Goal: Task Accomplishment & Management: Manage account settings

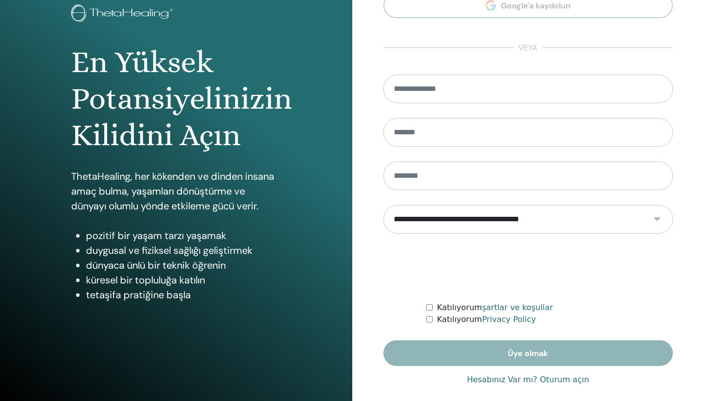
scroll to position [73, 0]
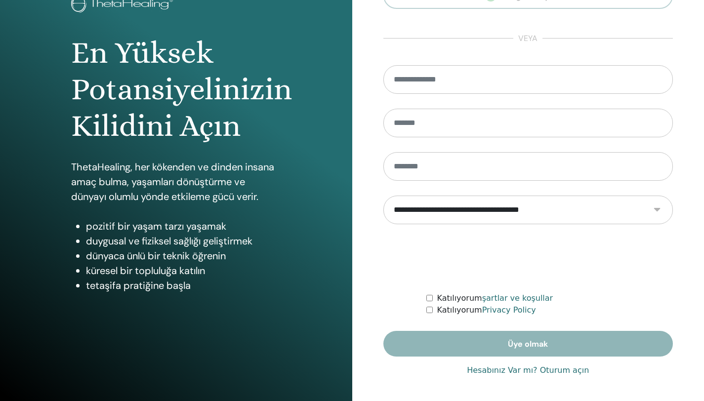
click at [557, 370] on link "Hesabınız Var mı? Oturum açın" at bounding box center [528, 371] width 122 height 12
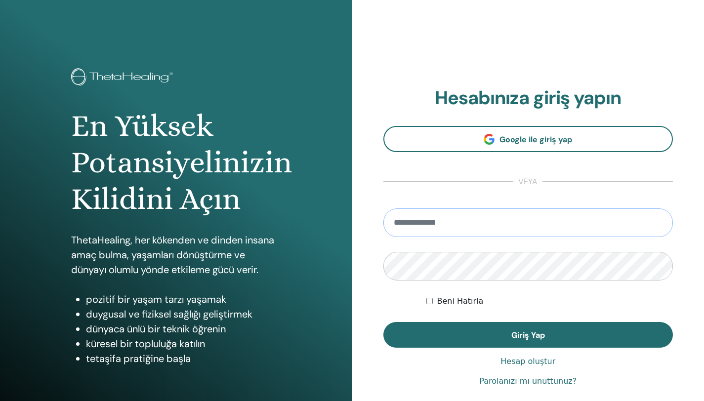
click at [430, 221] on input "email" at bounding box center [529, 223] width 290 height 29
type input "**********"
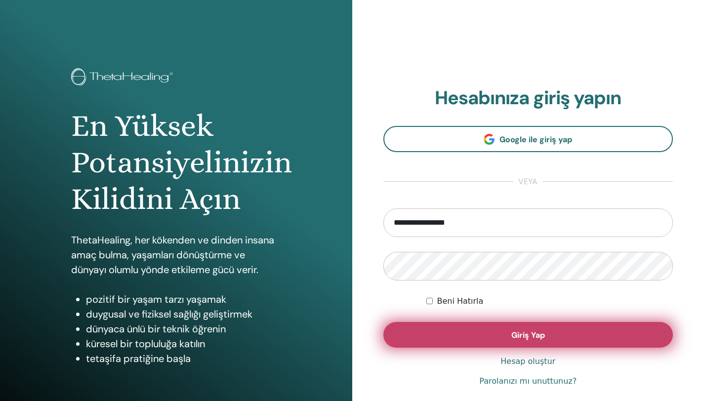
click at [524, 333] on span "Giriş Yap" at bounding box center [529, 335] width 34 height 10
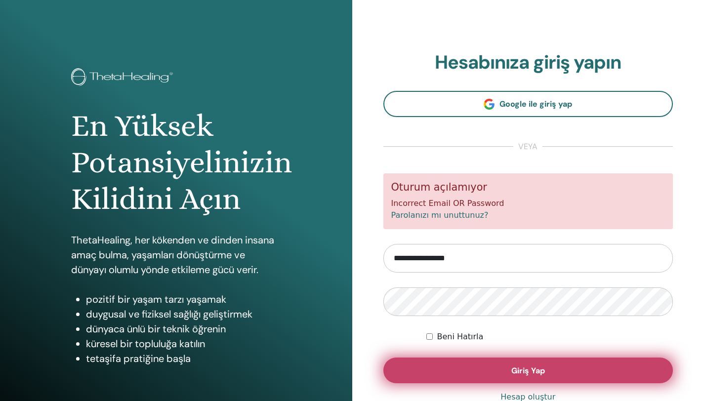
click at [540, 369] on span "Giriş Yap" at bounding box center [529, 371] width 34 height 10
click at [545, 367] on button "Giriş Yap" at bounding box center [529, 371] width 290 height 26
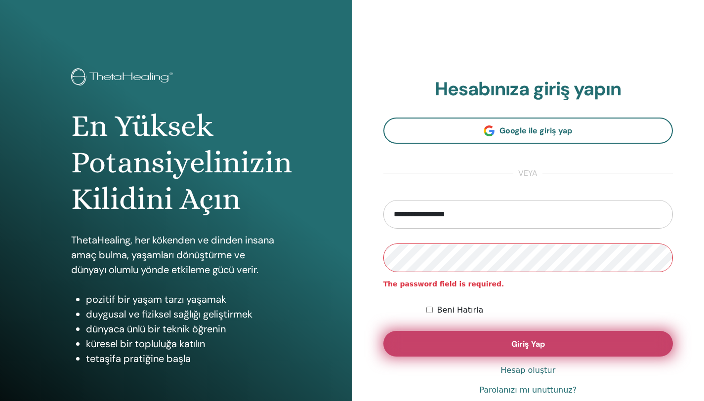
click at [526, 342] on span "Giriş Yap" at bounding box center [529, 344] width 34 height 10
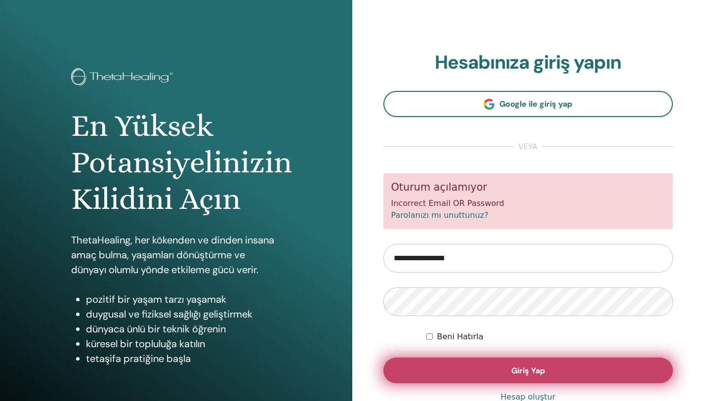
click at [498, 369] on button "Giriş Yap" at bounding box center [529, 371] width 290 height 26
drag, startPoint x: 0, startPoint y: 0, endPoint x: 535, endPoint y: 371, distance: 650.8
click at [535, 371] on span "Giriş Yap" at bounding box center [529, 371] width 34 height 10
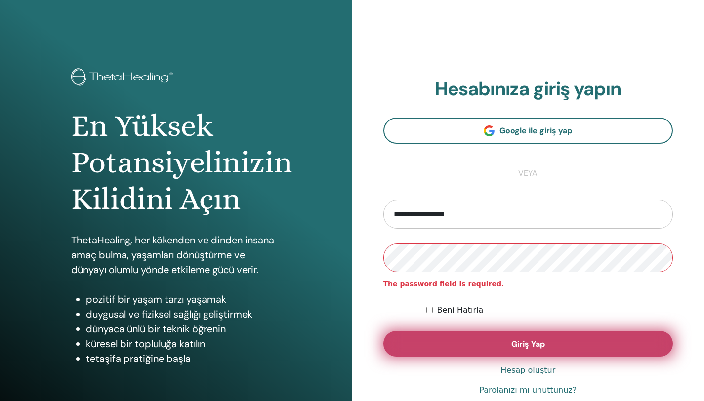
click at [528, 345] on span "Giriş Yap" at bounding box center [529, 344] width 34 height 10
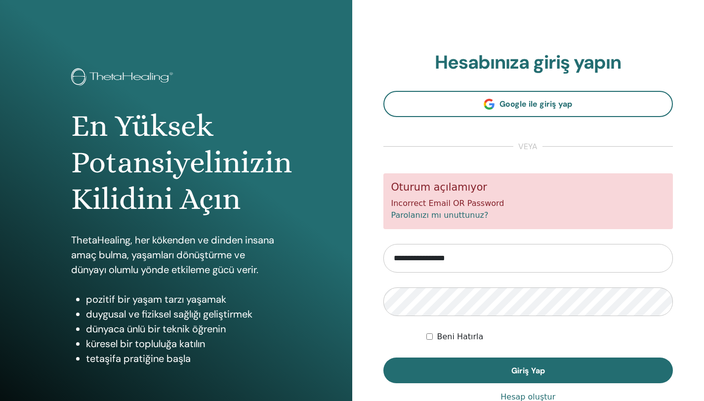
click at [448, 214] on link "Parolanızı mı unuttunuz?" at bounding box center [439, 215] width 97 height 9
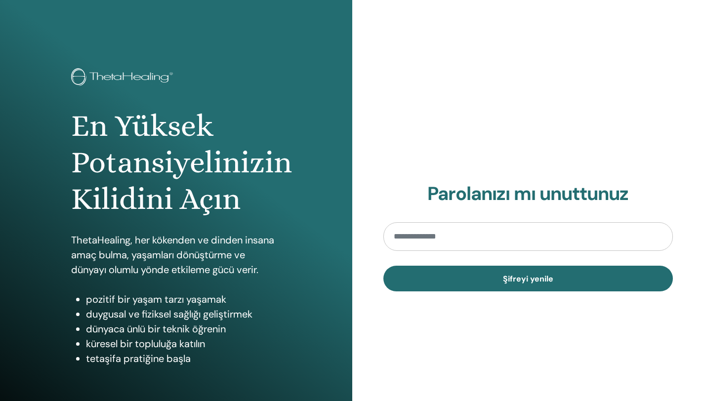
click at [450, 232] on input "email" at bounding box center [529, 236] width 290 height 29
type input "**********"
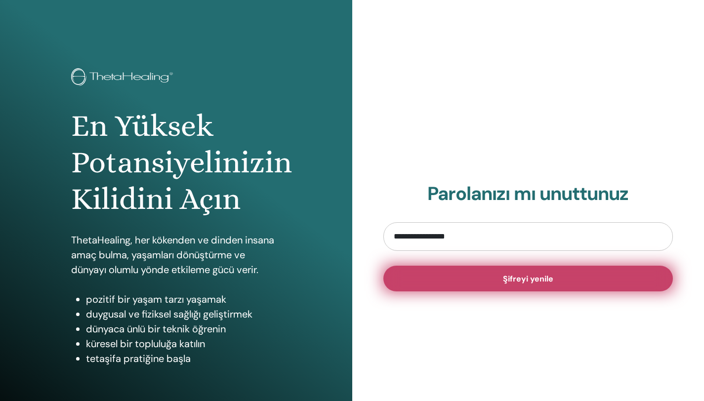
click at [503, 278] on button "Şifreyi yenile" at bounding box center [529, 279] width 290 height 26
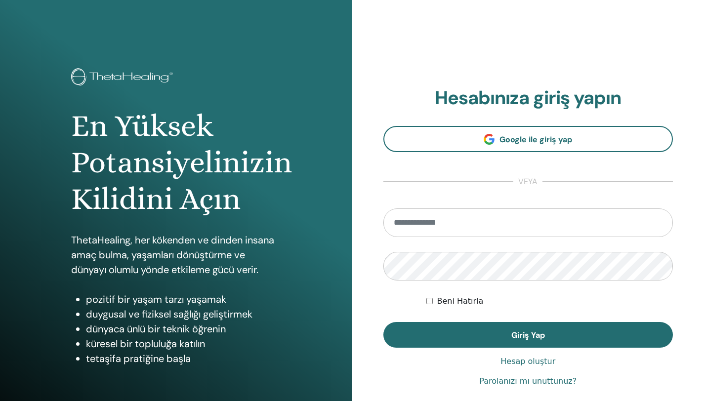
click at [412, 219] on input "email" at bounding box center [529, 223] width 290 height 29
type input "**********"
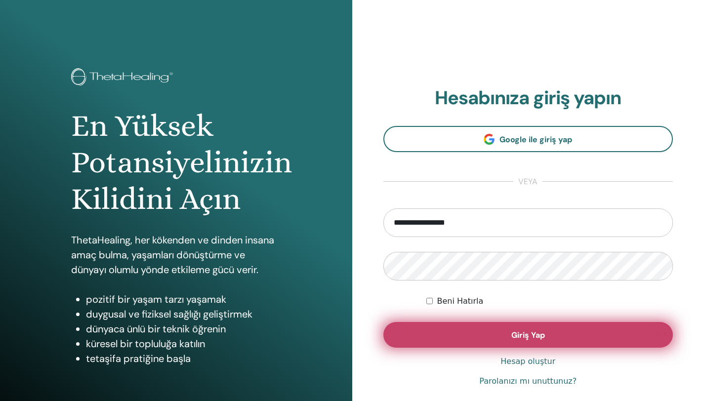
click at [519, 340] on span "Giriş Yap" at bounding box center [529, 335] width 34 height 10
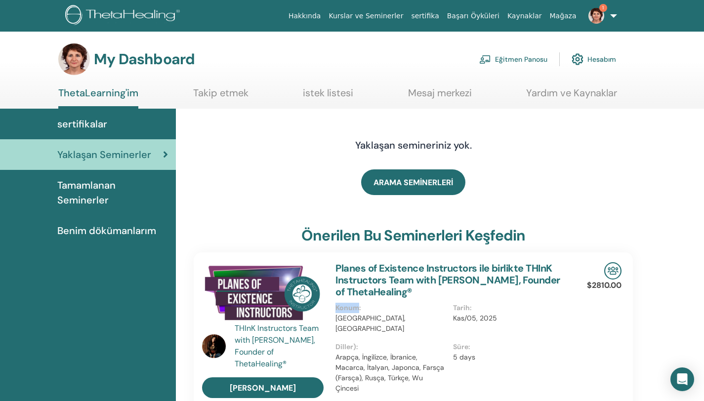
click at [509, 60] on link "Eğitmen Panosu" at bounding box center [513, 59] width 68 height 22
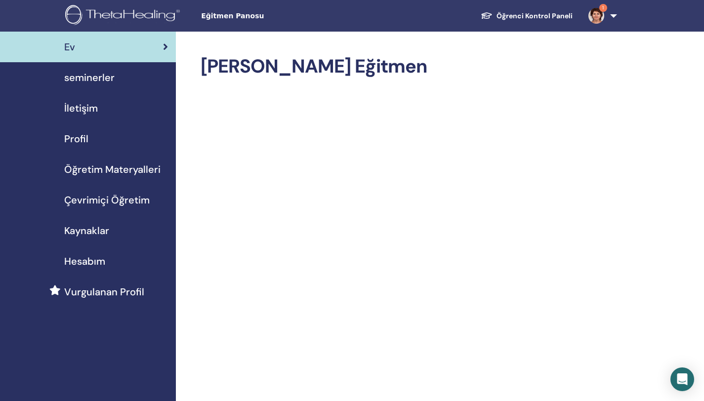
click at [107, 76] on span "seminerler" at bounding box center [89, 77] width 50 height 15
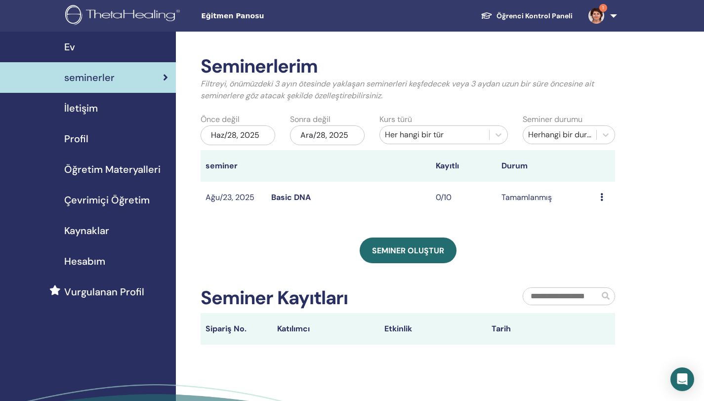
click at [251, 133] on div "Haz/28, 2025" at bounding box center [238, 136] width 75 height 20
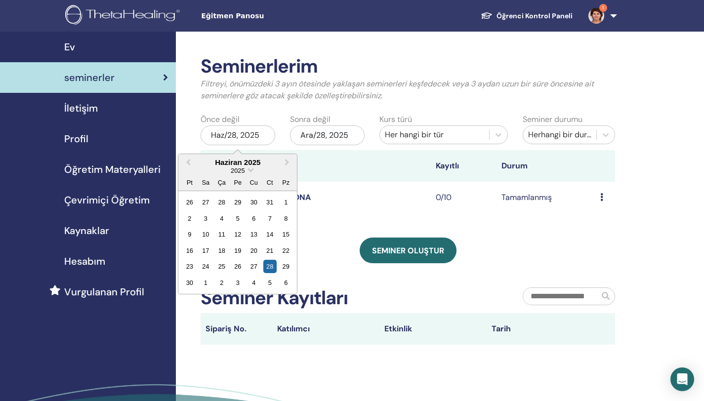
click at [390, 212] on td "Basic DNA" at bounding box center [348, 198] width 165 height 32
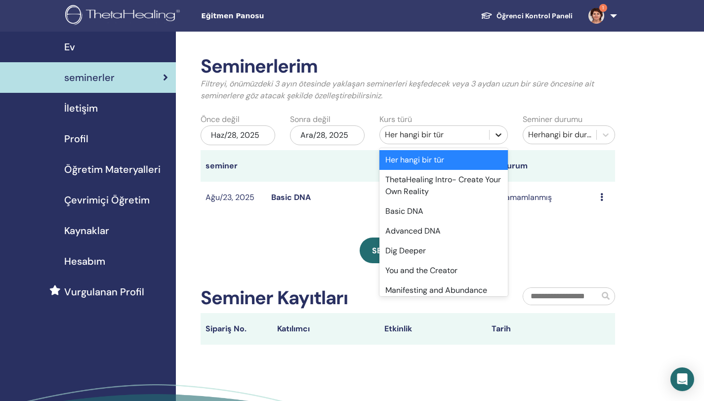
click at [497, 132] on icon at bounding box center [499, 135] width 10 height 10
click at [409, 213] on div "Basic DNA" at bounding box center [444, 212] width 129 height 20
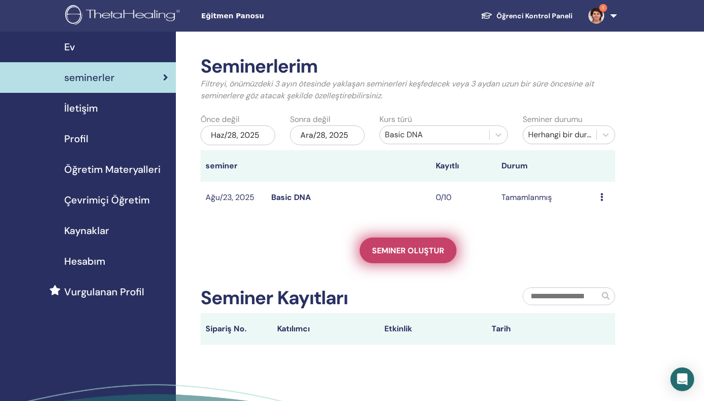
click at [418, 251] on span "Seminer oluştur" at bounding box center [408, 251] width 72 height 10
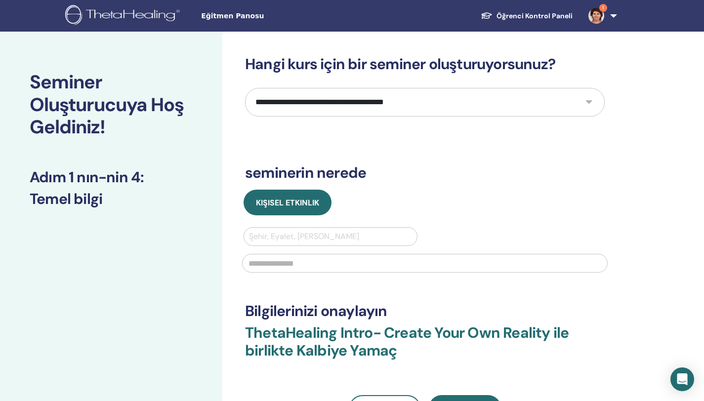
click at [544, 103] on select "**********" at bounding box center [425, 102] width 360 height 29
select select "*"
click at [245, 88] on select "**********" at bounding box center [425, 102] width 360 height 29
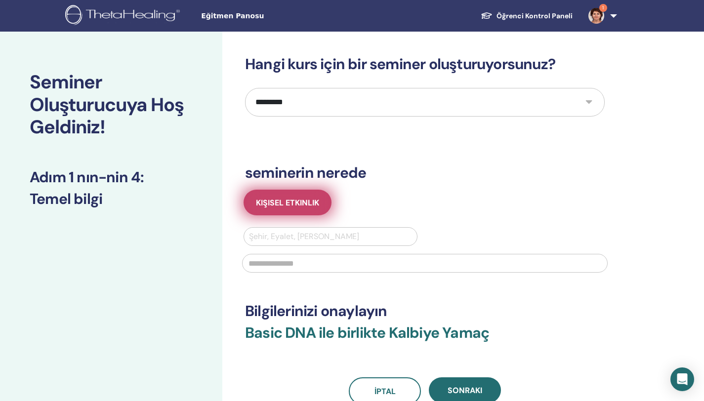
click at [303, 201] on span "Kişisel Etkinlik" at bounding box center [287, 203] width 63 height 10
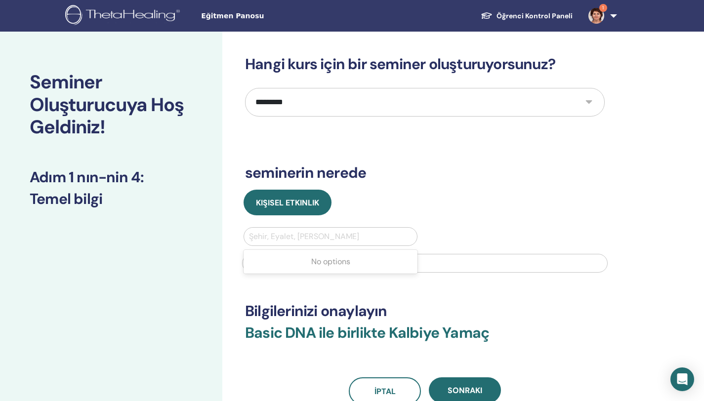
click at [304, 238] on div at bounding box center [330, 237] width 163 height 14
type input "********"
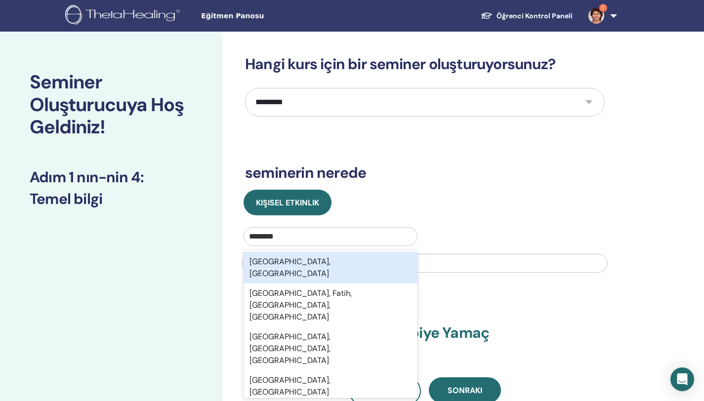
click at [290, 263] on div "Istanbul, TUR" at bounding box center [331, 268] width 174 height 32
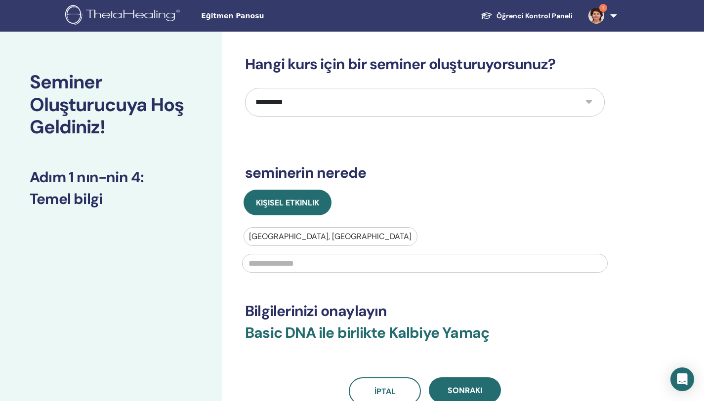
click at [291, 265] on input "text" at bounding box center [425, 263] width 366 height 19
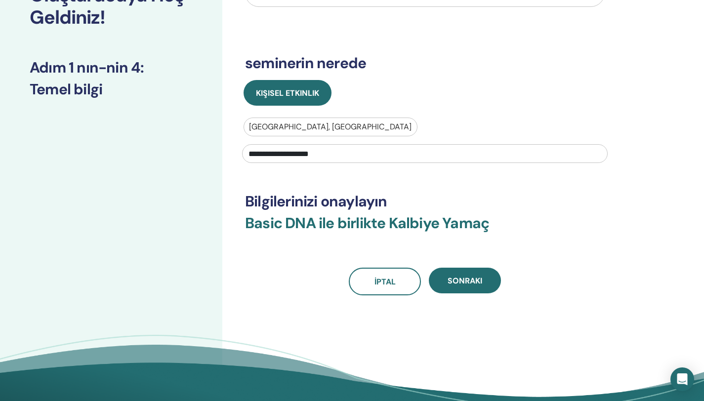
scroll to position [111, 0]
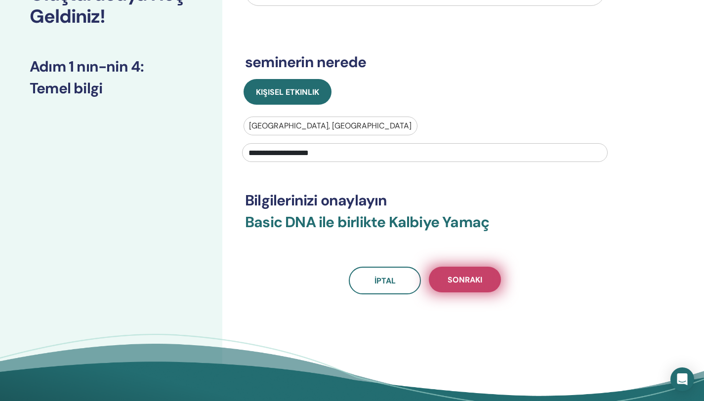
type input "**********"
click at [463, 274] on button "Sonraki" at bounding box center [465, 280] width 72 height 26
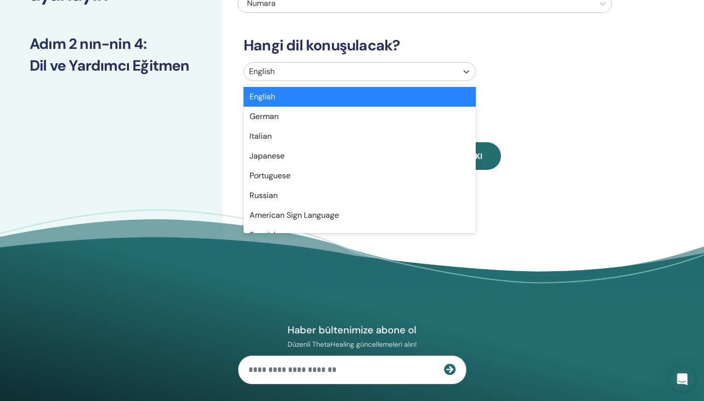
click at [418, 66] on div at bounding box center [351, 72] width 204 height 14
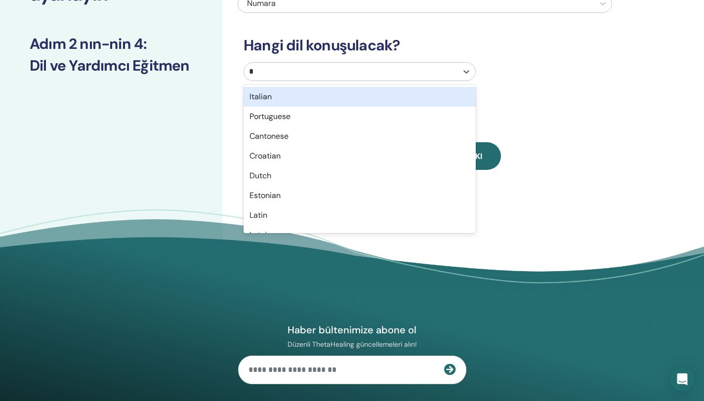
type input "**"
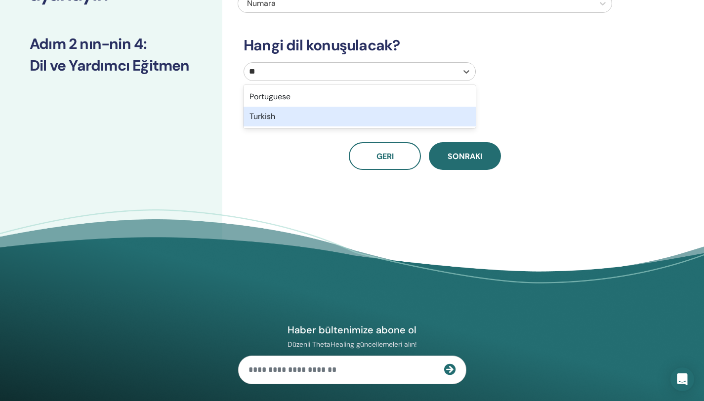
click at [285, 121] on div "Turkish" at bounding box center [360, 117] width 232 height 20
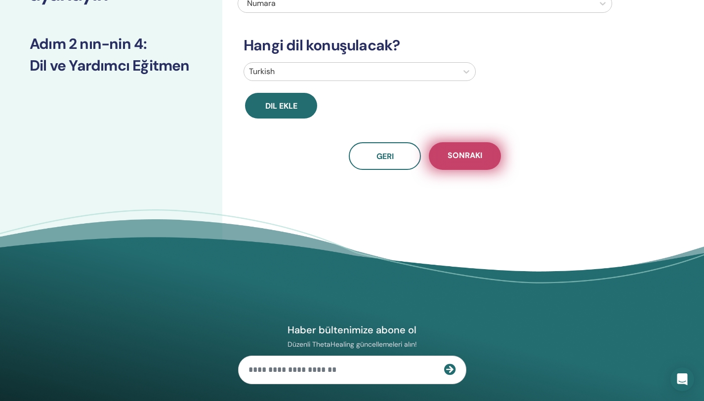
click at [477, 159] on span "Sonraki" at bounding box center [465, 156] width 35 height 12
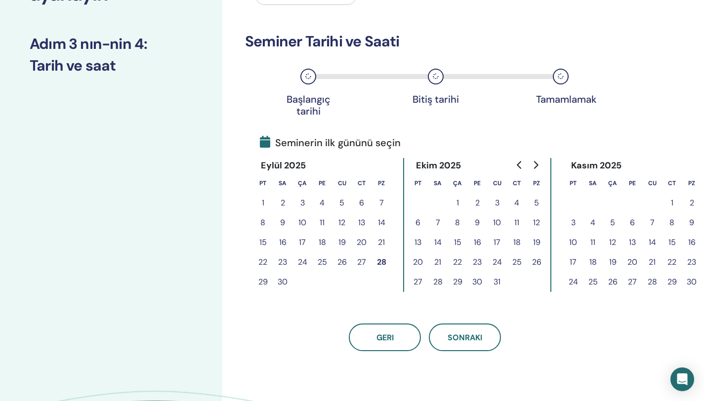
click at [519, 224] on button "11" at bounding box center [517, 223] width 20 height 20
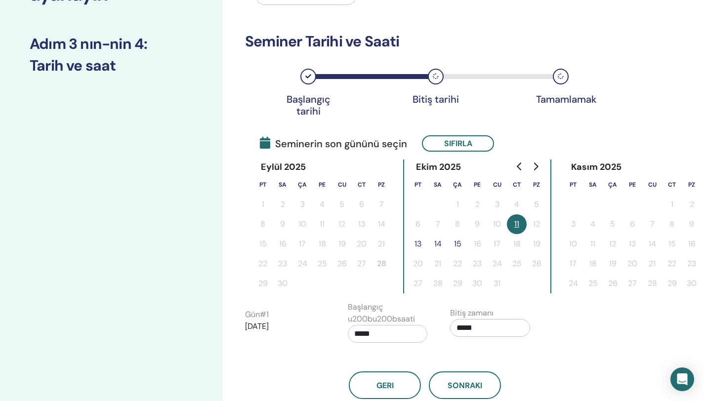
click at [420, 243] on button "13" at bounding box center [418, 244] width 20 height 20
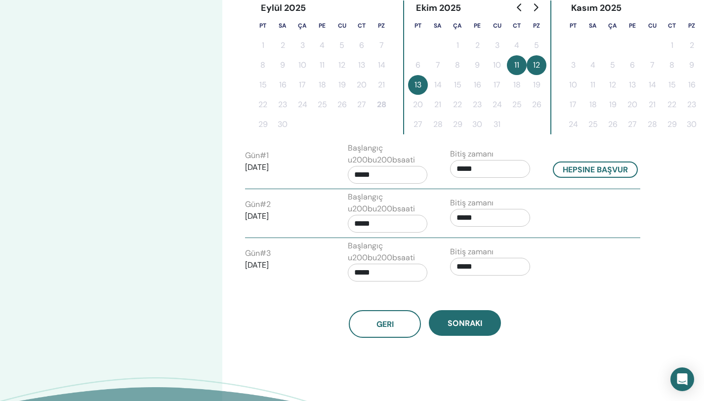
scroll to position [294, 0]
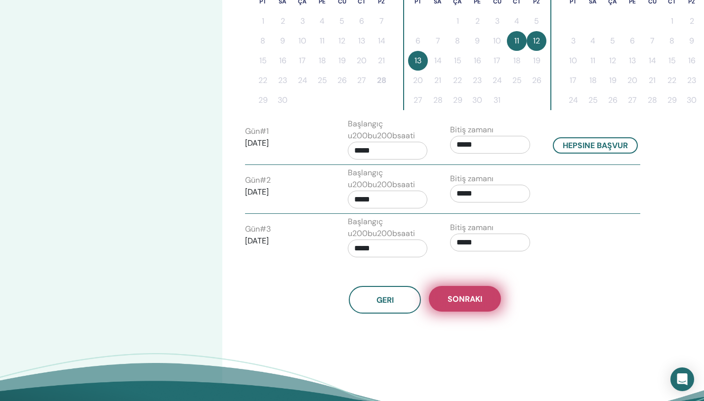
click at [472, 297] on span "Sonraki" at bounding box center [465, 299] width 35 height 10
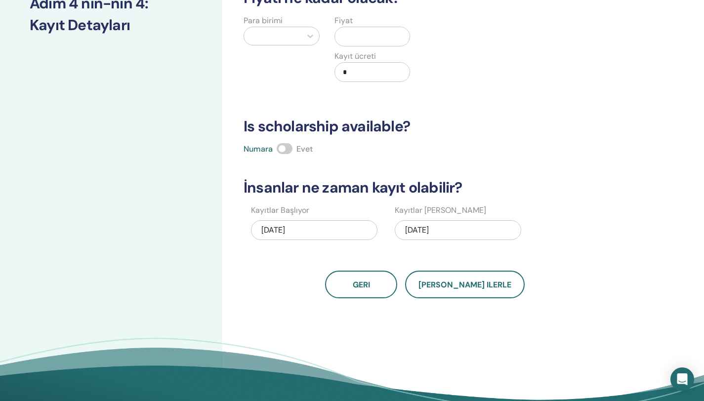
scroll to position [138, 0]
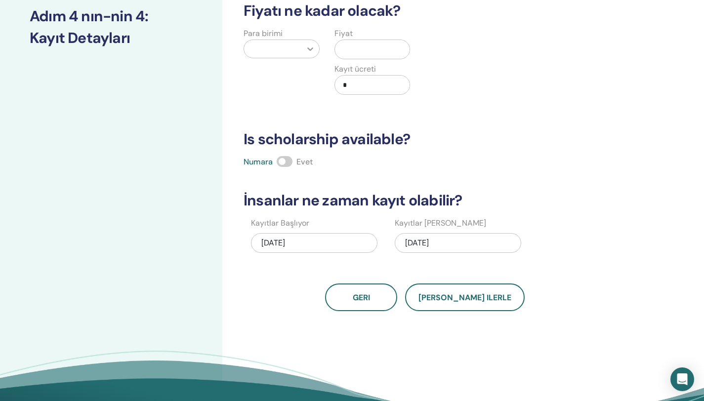
click at [310, 51] on icon at bounding box center [310, 49] width 10 height 10
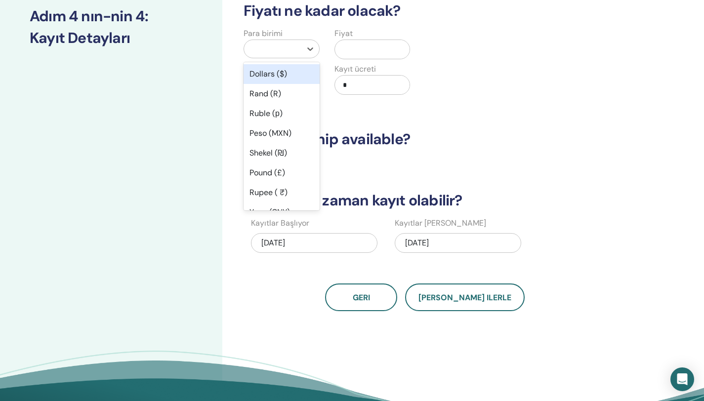
click at [264, 76] on div "Dollars ($)" at bounding box center [282, 74] width 76 height 20
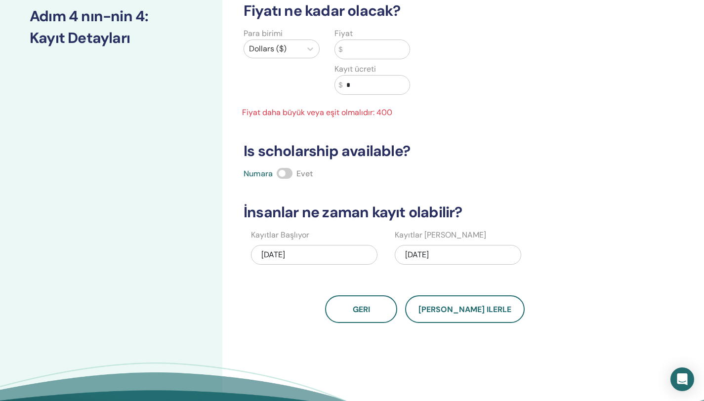
click at [352, 50] on input "text" at bounding box center [376, 49] width 67 height 19
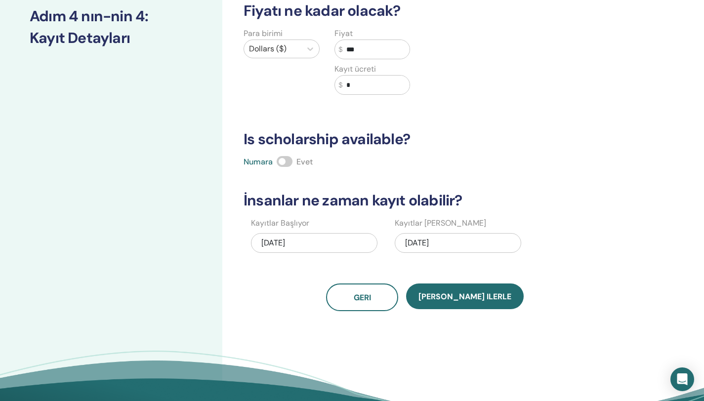
type input "***"
click at [418, 242] on div "10/13/2025" at bounding box center [458, 243] width 127 height 20
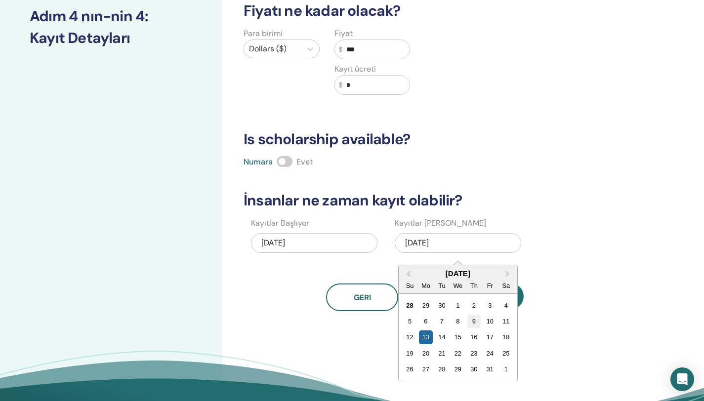
click at [475, 322] on div "9" at bounding box center [474, 321] width 13 height 13
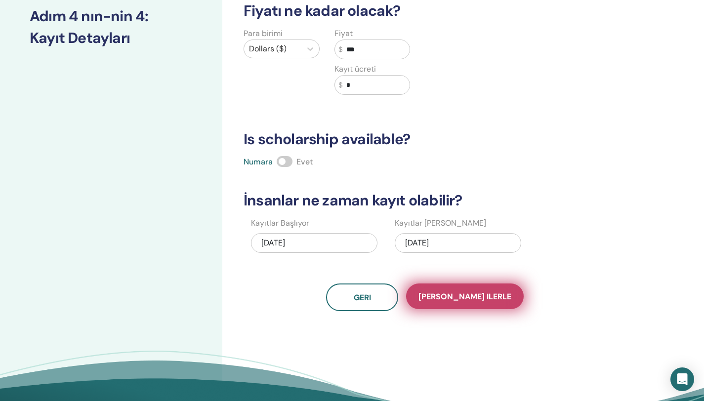
click at [474, 295] on span "Kaydet ilerle" at bounding box center [465, 297] width 93 height 10
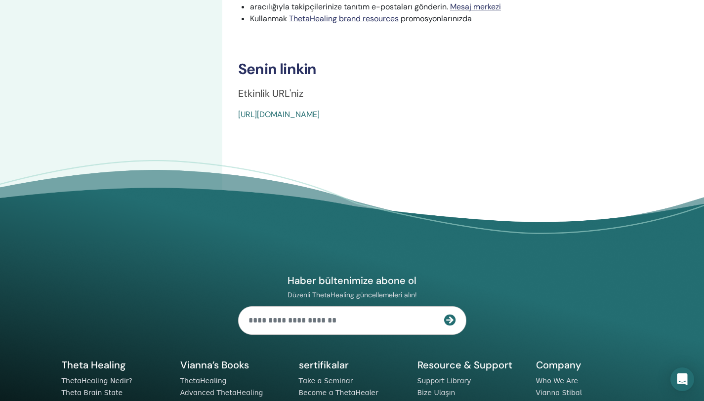
scroll to position [364, 0]
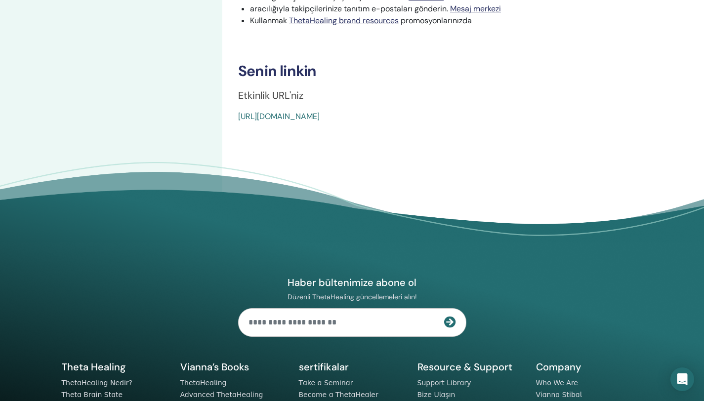
drag, startPoint x: 466, startPoint y: 114, endPoint x: 303, endPoint y: 111, distance: 163.2
click at [303, 111] on div "[URL][DOMAIN_NAME]" at bounding box center [420, 117] width 365 height 12
click at [303, 111] on link "[URL][DOMAIN_NAME]" at bounding box center [279, 116] width 82 height 10
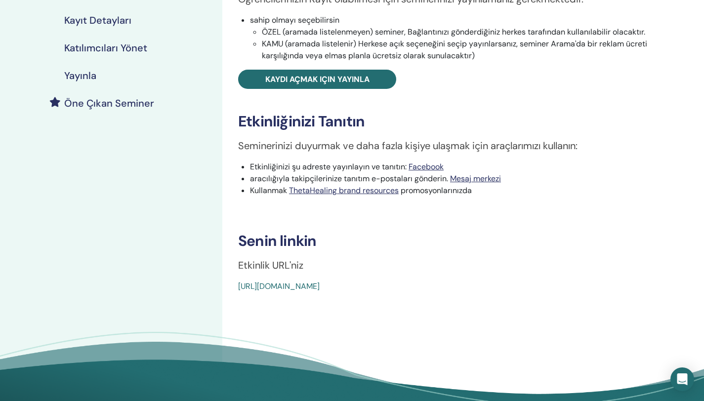
scroll to position [235, 0]
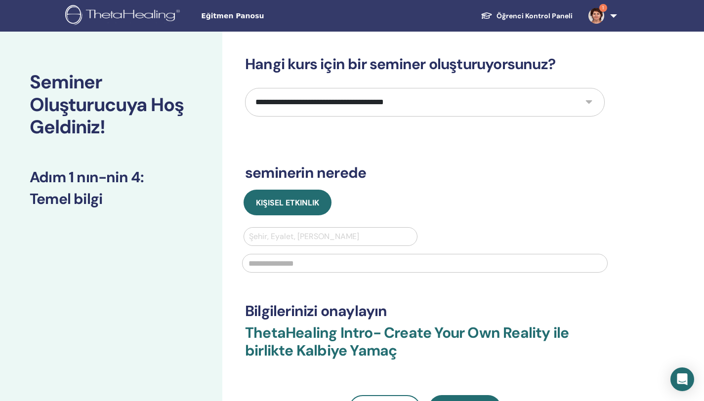
click at [482, 107] on select "**********" at bounding box center [425, 102] width 360 height 29
select select "*"
click at [245, 88] on select "**********" at bounding box center [425, 102] width 360 height 29
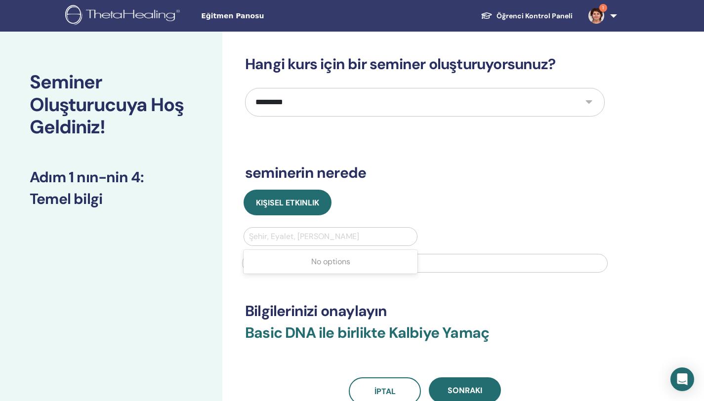
click at [327, 235] on div at bounding box center [330, 237] width 163 height 14
type input "***"
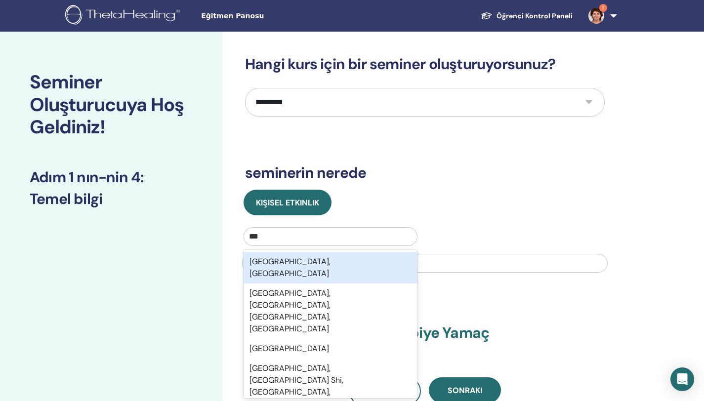
click at [269, 264] on div "[GEOGRAPHIC_DATA], [GEOGRAPHIC_DATA]" at bounding box center [331, 268] width 174 height 32
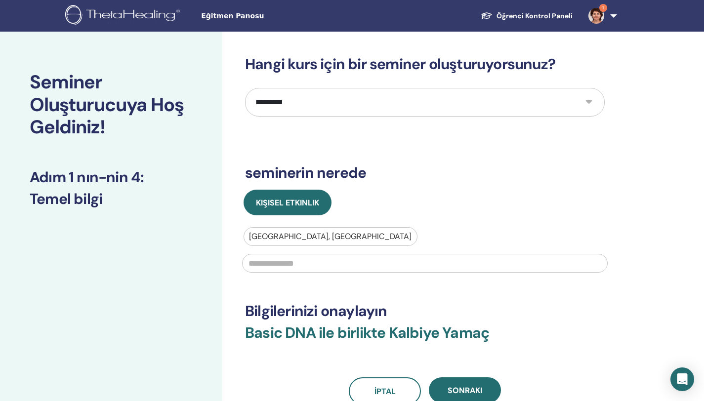
click at [289, 265] on input "text" at bounding box center [425, 263] width 366 height 19
type input "**********"
click at [464, 387] on span "Sonraki" at bounding box center [465, 391] width 35 height 10
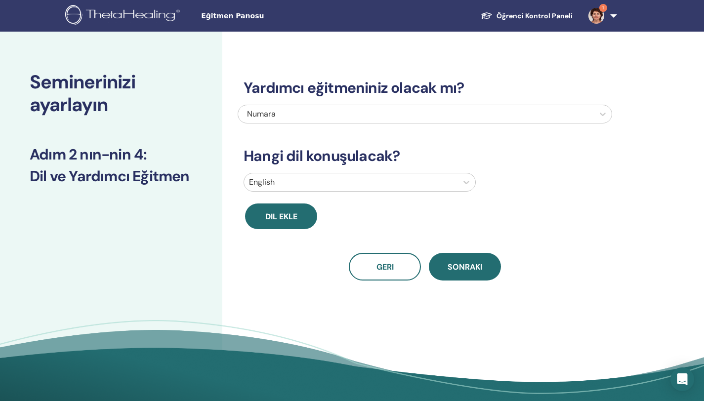
click at [327, 179] on div at bounding box center [351, 182] width 204 height 14
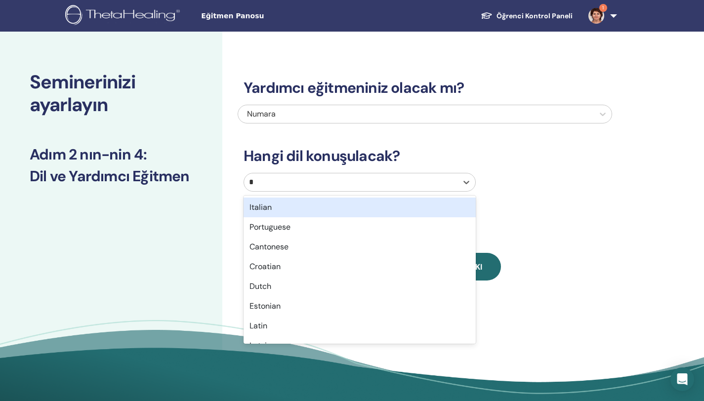
type input "**"
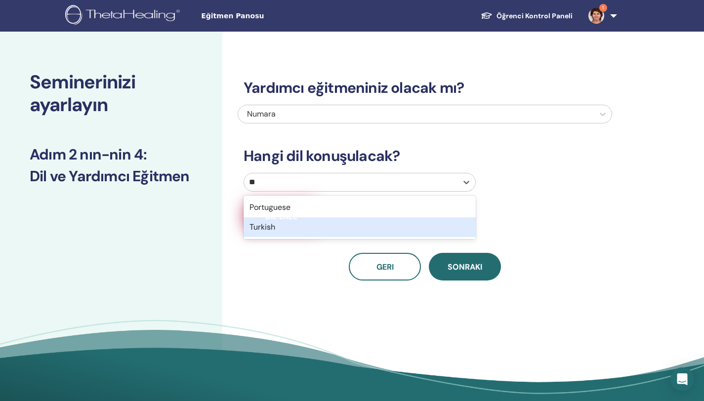
click at [288, 227] on div "Turkish" at bounding box center [360, 227] width 232 height 20
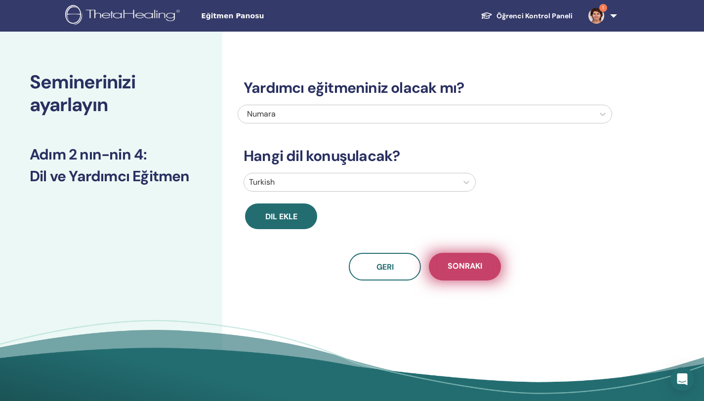
click at [454, 260] on button "Sonraki" at bounding box center [465, 267] width 72 height 28
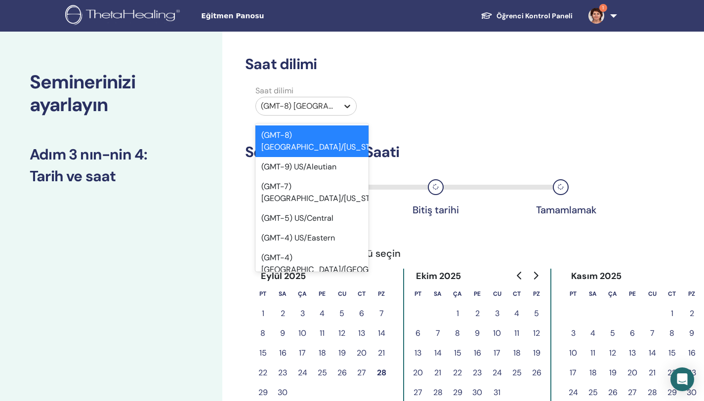
click at [346, 106] on icon at bounding box center [348, 106] width 6 height 3
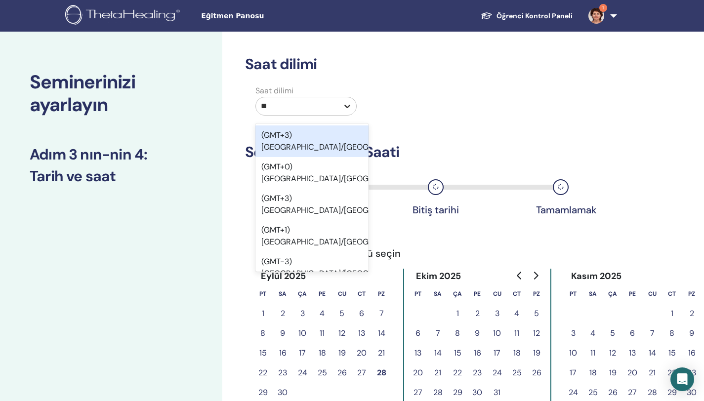
type input "***"
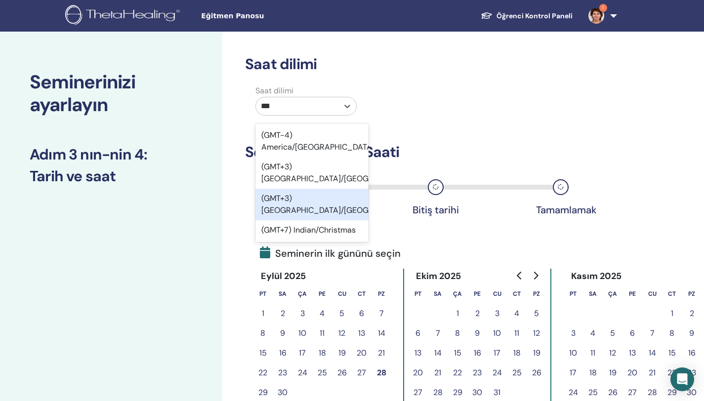
click at [318, 189] on div "(GMT+3) Europe/Istanbul" at bounding box center [312, 205] width 113 height 32
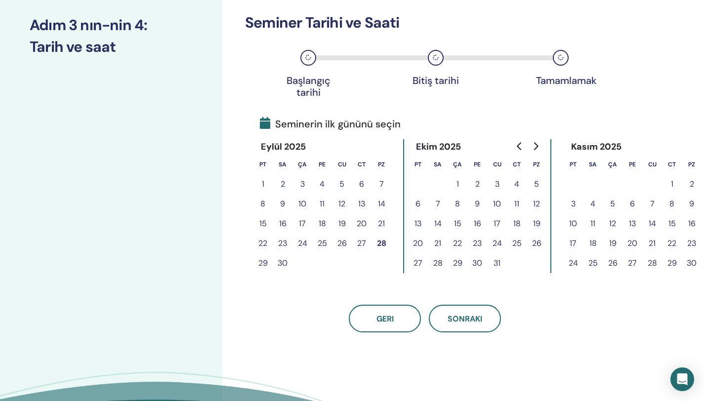
scroll to position [162, 0]
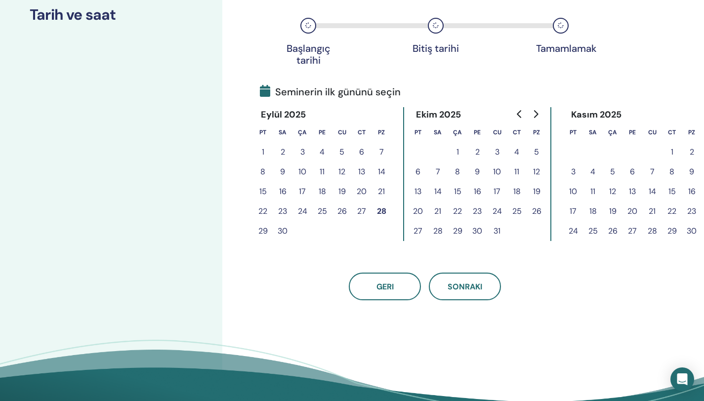
click at [517, 172] on button "11" at bounding box center [517, 172] width 20 height 20
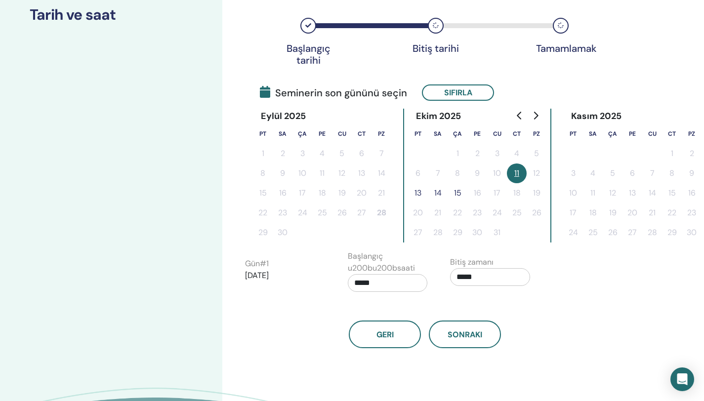
click at [416, 195] on button "13" at bounding box center [418, 193] width 20 height 20
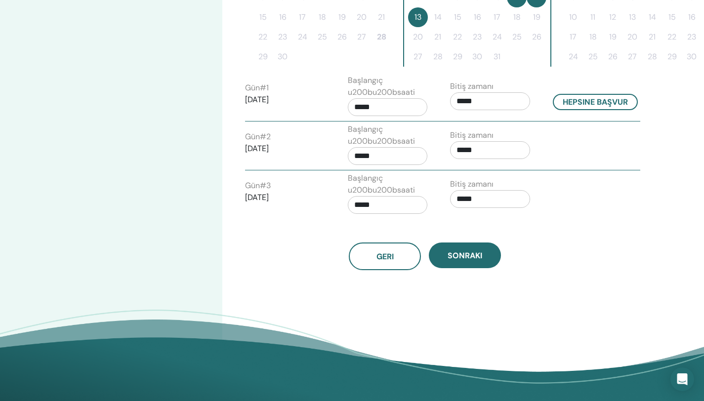
scroll to position [340, 0]
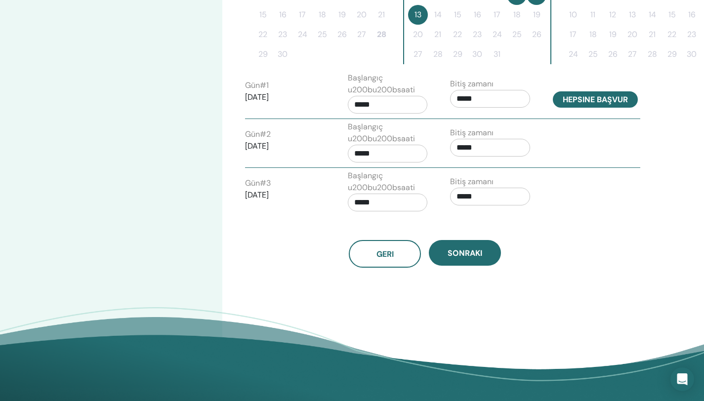
click at [580, 101] on button "Hepsine başvur" at bounding box center [595, 99] width 85 height 16
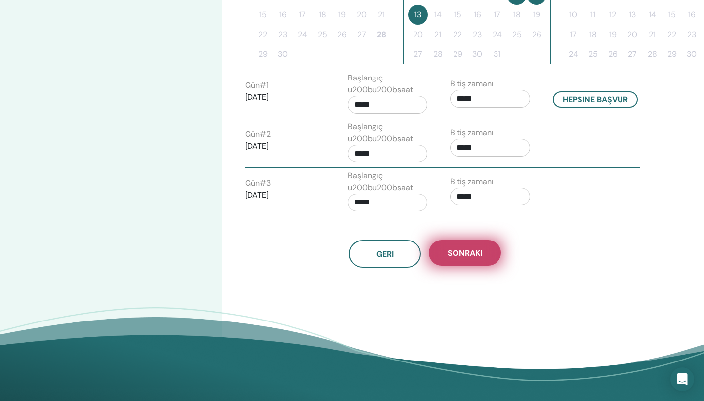
click at [458, 252] on span "Sonraki" at bounding box center [465, 253] width 35 height 10
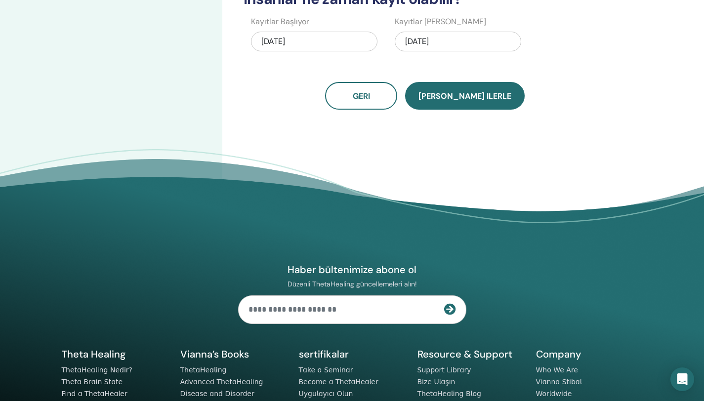
scroll to position [0, 0]
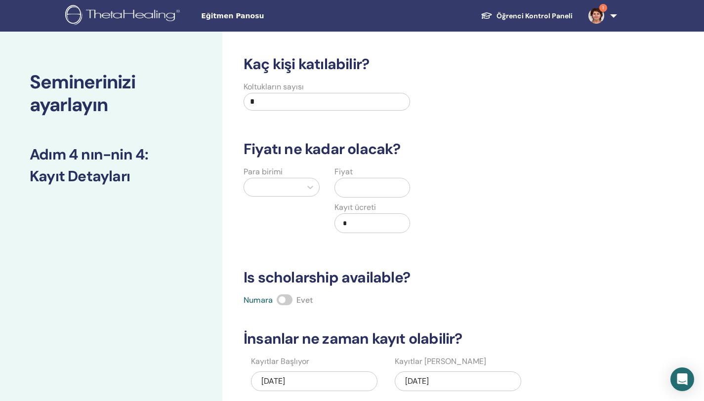
click at [269, 101] on input "*" at bounding box center [327, 102] width 167 height 18
type input "**"
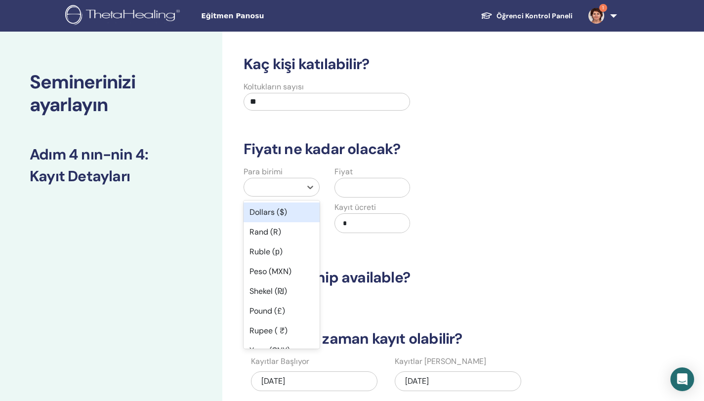
click at [301, 187] on div at bounding box center [272, 187] width 57 height 18
click at [291, 213] on div "Dollars ($)" at bounding box center [282, 213] width 76 height 20
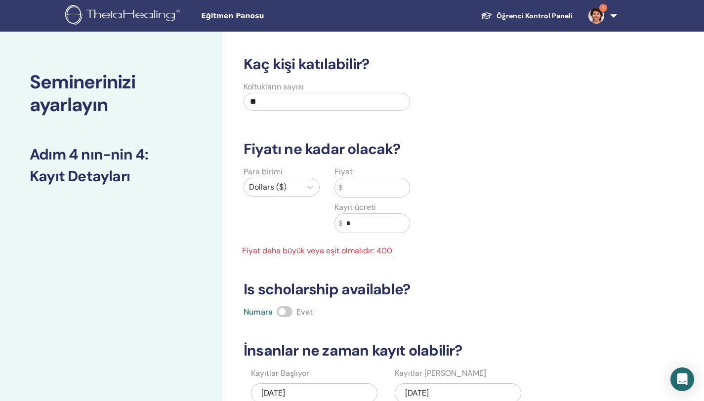
click at [347, 191] on input "text" at bounding box center [376, 187] width 67 height 19
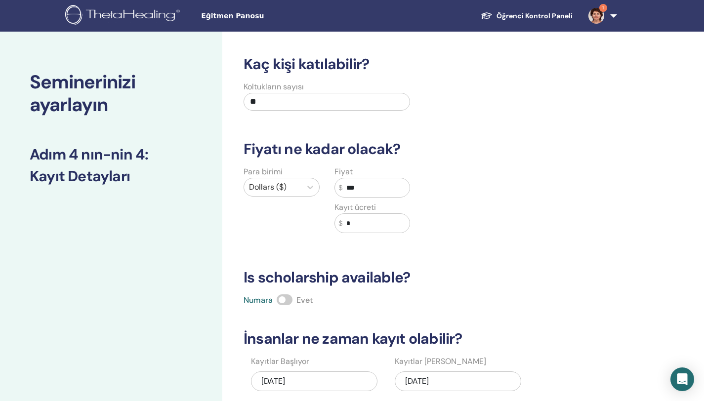
type input "***"
click at [528, 247] on div "Kaç kişi katılabilir? Koltukların sayısı ** Fiyatı ne kadar olacak? Para birimi…" at bounding box center [425, 252] width 375 height 394
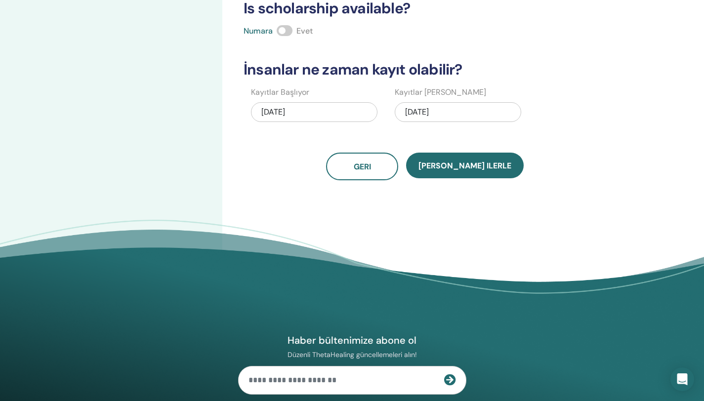
scroll to position [299, 0]
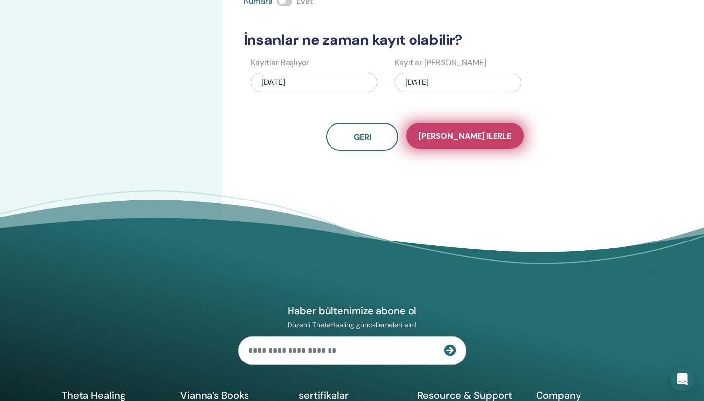
click at [475, 138] on span "Kaydet ilerle" at bounding box center [465, 136] width 93 height 10
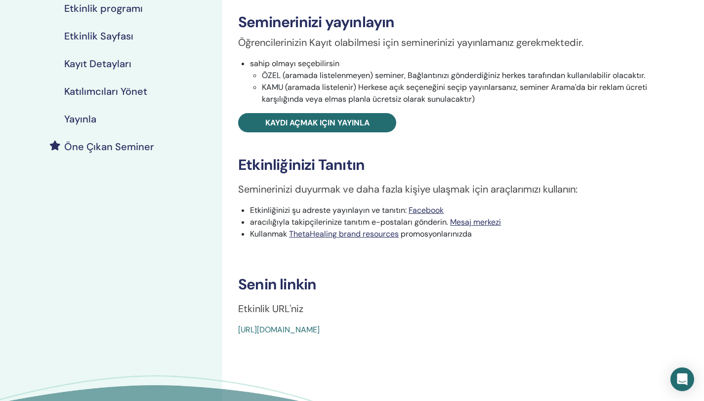
scroll to position [151, 0]
drag, startPoint x: 460, startPoint y: 328, endPoint x: 284, endPoint y: 318, distance: 175.8
click at [284, 318] on div "Basic DNA Etkinlik tipi Şahsen Etkinlik Durumu yayınlanmadı Kayıtlar 0/10 Semin…" at bounding box center [457, 120] width 458 height 432
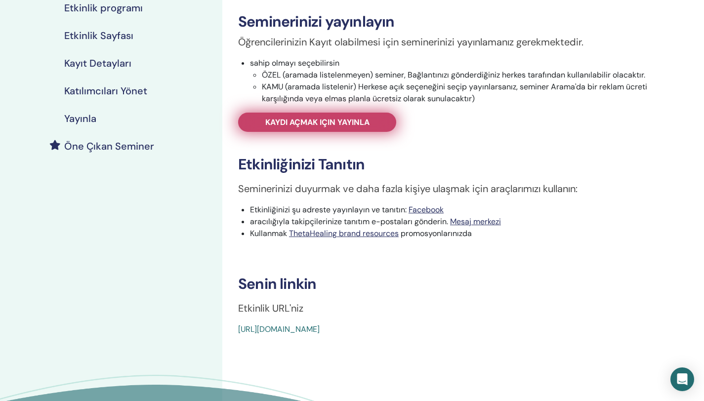
click at [297, 121] on span "Kaydı açmak için yayınla" at bounding box center [317, 122] width 104 height 10
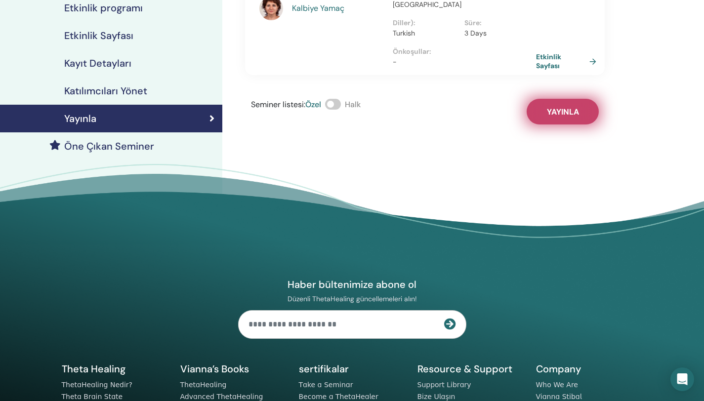
click at [564, 107] on span "Yayınla" at bounding box center [563, 112] width 32 height 10
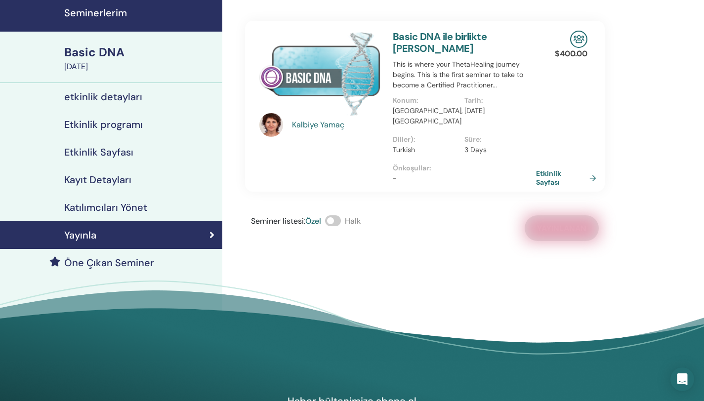
scroll to position [29, 0]
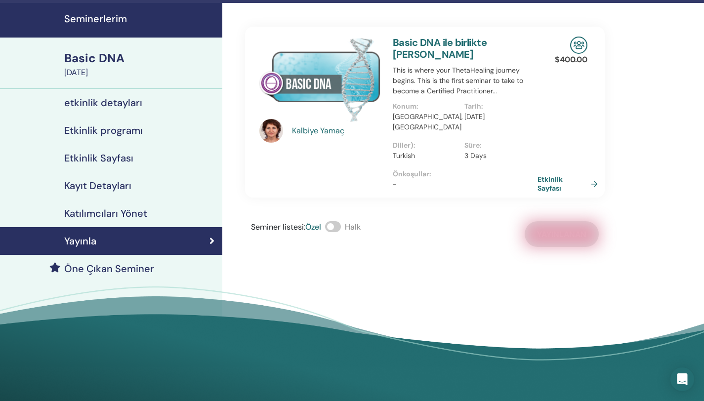
click at [592, 175] on link "Etkinlik Sayfası" at bounding box center [570, 184] width 64 height 18
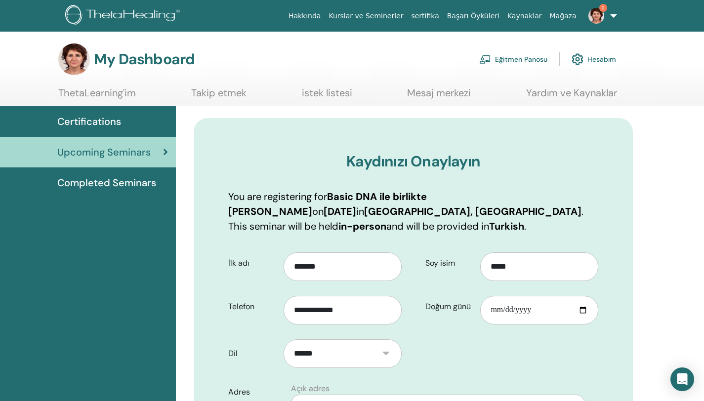
click at [99, 117] on span "Certifications" at bounding box center [89, 121] width 64 height 15
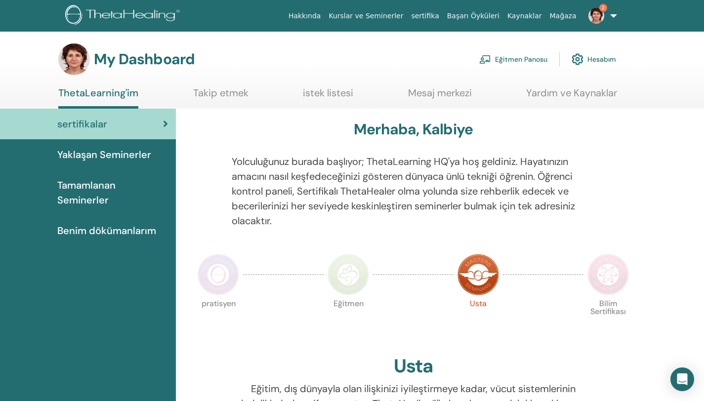
click at [600, 8] on span "2" at bounding box center [604, 8] width 8 height 8
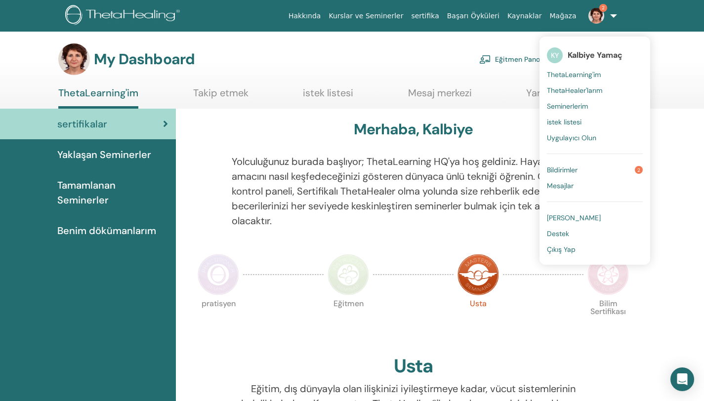
click at [571, 170] on span "Bildirimler" at bounding box center [562, 170] width 31 height 9
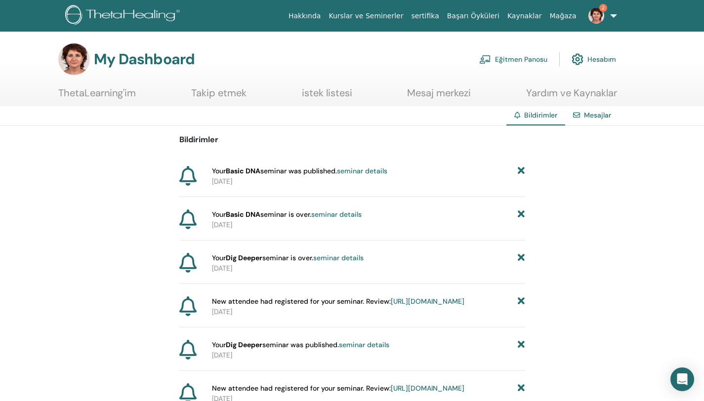
click at [522, 214] on icon at bounding box center [521, 215] width 7 height 10
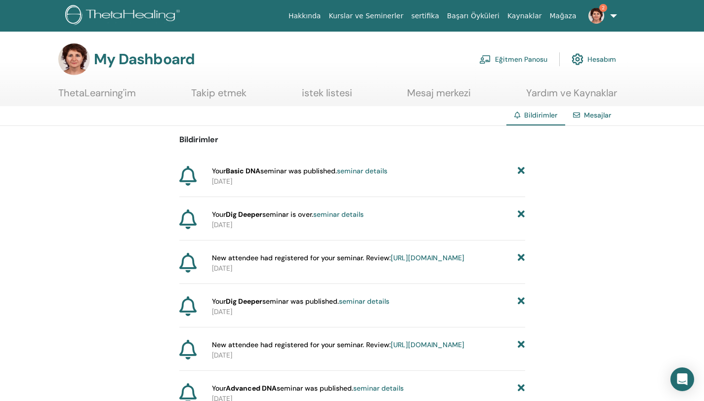
click at [372, 171] on link "seminar details" at bounding box center [362, 171] width 50 height 9
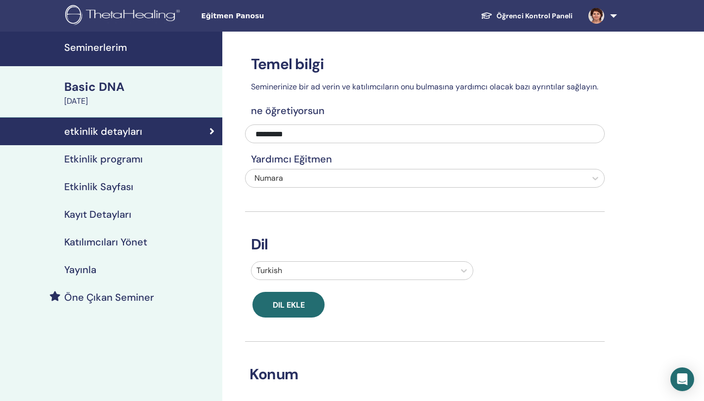
click at [115, 90] on div "Basic DNA" at bounding box center [140, 87] width 152 height 17
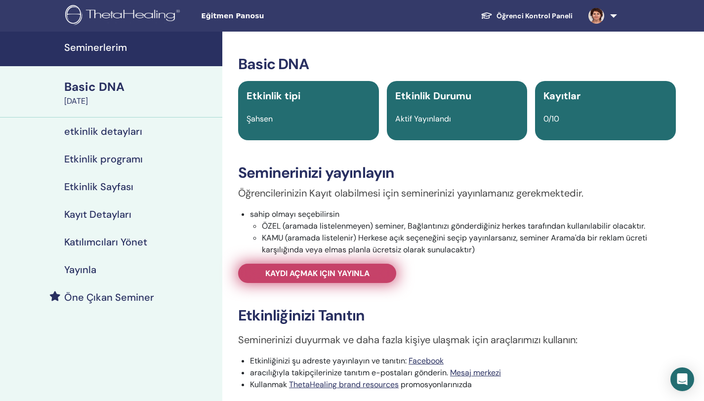
click at [336, 271] on span "Kaydı açmak için yayınla" at bounding box center [317, 273] width 104 height 10
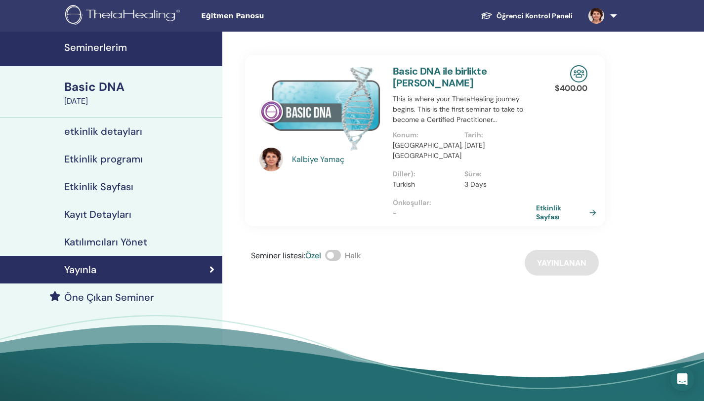
click at [552, 252] on div "Seminer listesi : Özel Halk Yayınlanan" at bounding box center [425, 263] width 360 height 26
click at [551, 205] on link "Etkinlik Sayfası" at bounding box center [570, 213] width 64 height 18
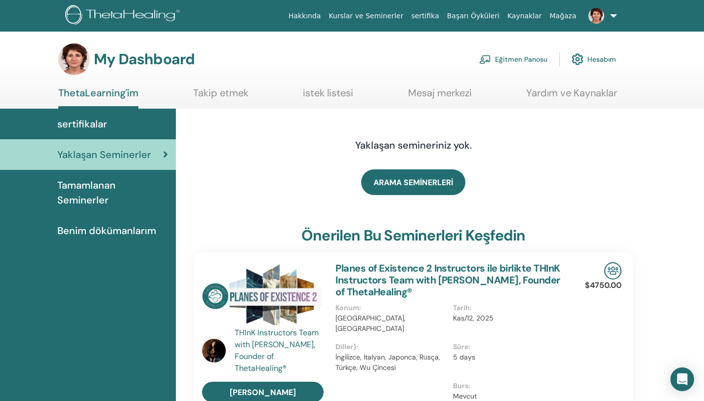
click at [539, 59] on link "Eğitmen Panosu" at bounding box center [513, 59] width 68 height 22
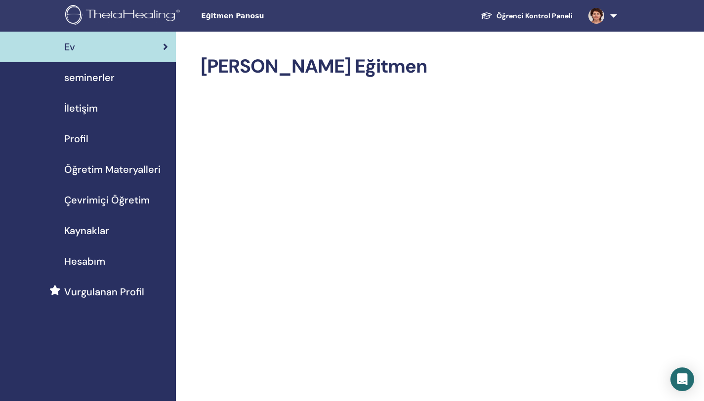
click at [92, 81] on span "seminerler" at bounding box center [89, 77] width 50 height 15
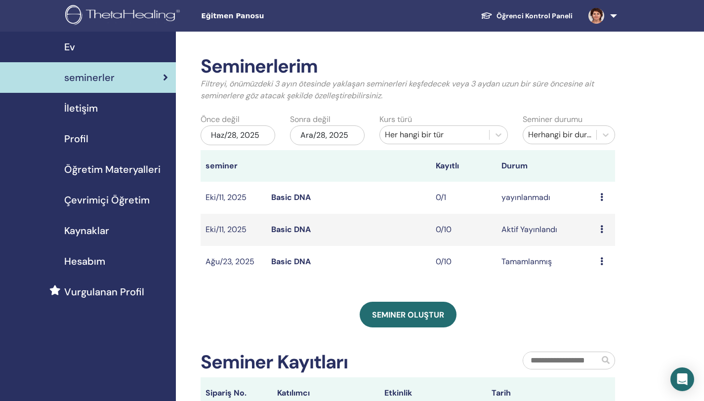
click at [601, 197] on icon at bounding box center [602, 197] width 3 height 8
click at [592, 249] on p "İptal" at bounding box center [601, 250] width 44 height 12
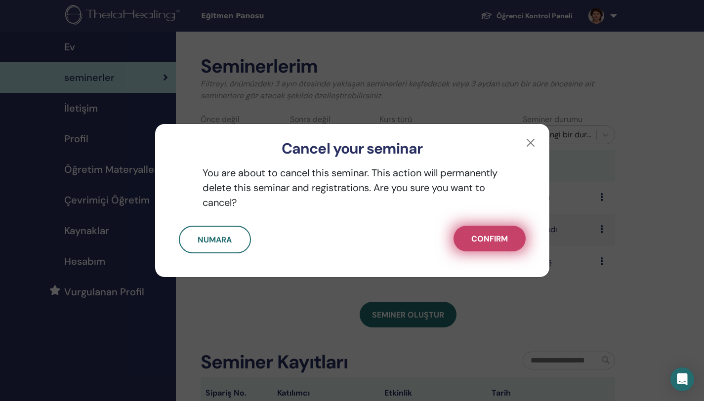
click at [511, 241] on button "Confirm" at bounding box center [490, 239] width 72 height 26
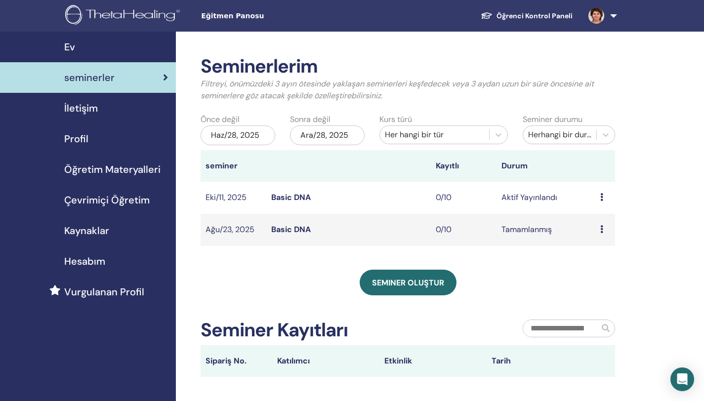
click at [603, 196] on icon at bounding box center [602, 197] width 3 height 8
click at [608, 235] on link "katılımcılar" at bounding box center [602, 234] width 40 height 10
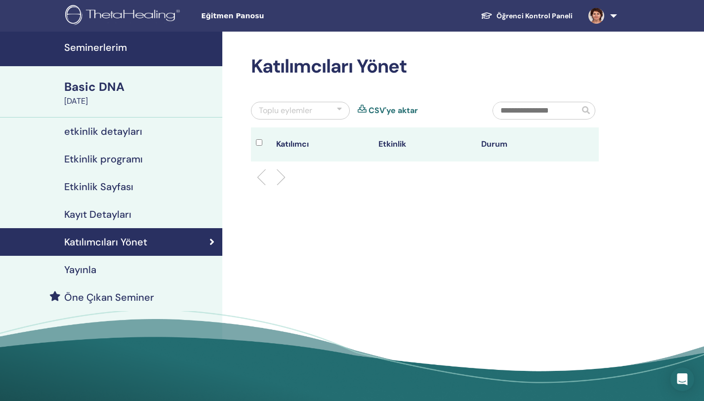
click at [616, 15] on link at bounding box center [601, 16] width 41 height 32
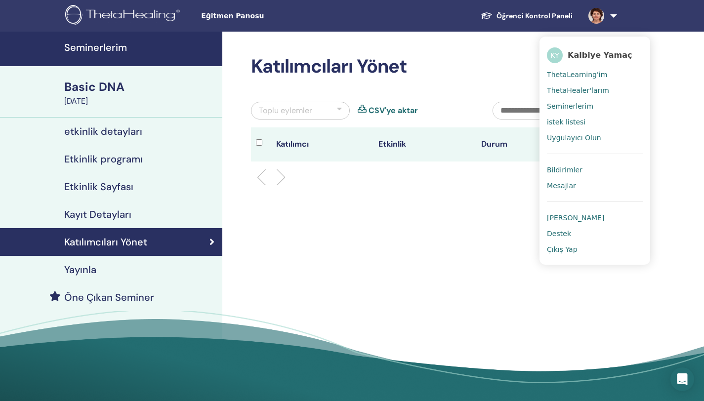
click at [570, 250] on span "Çıkış Yap" at bounding box center [562, 249] width 31 height 9
